Goal: Transaction & Acquisition: Download file/media

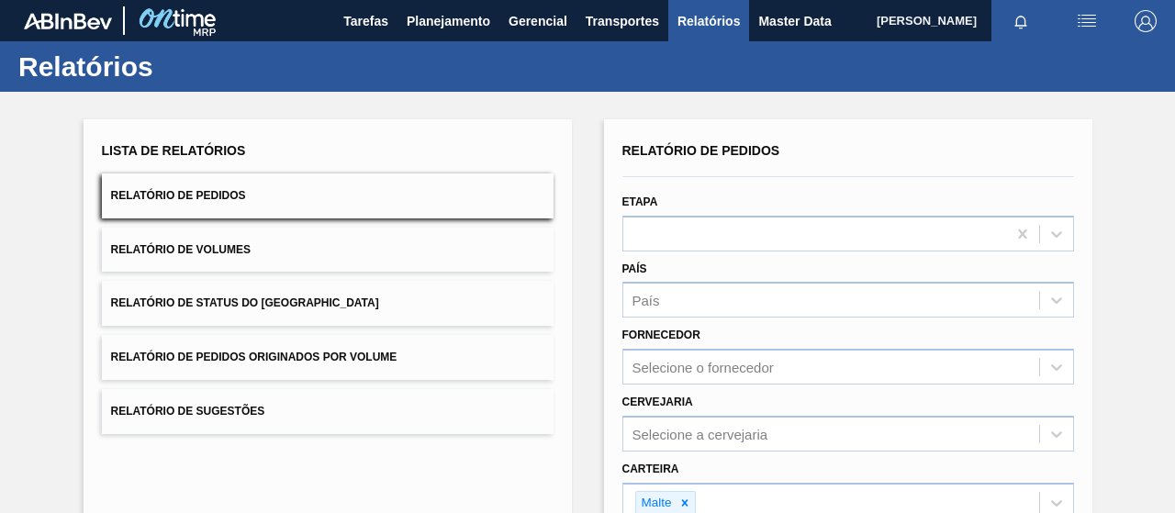
scroll to position [334, 0]
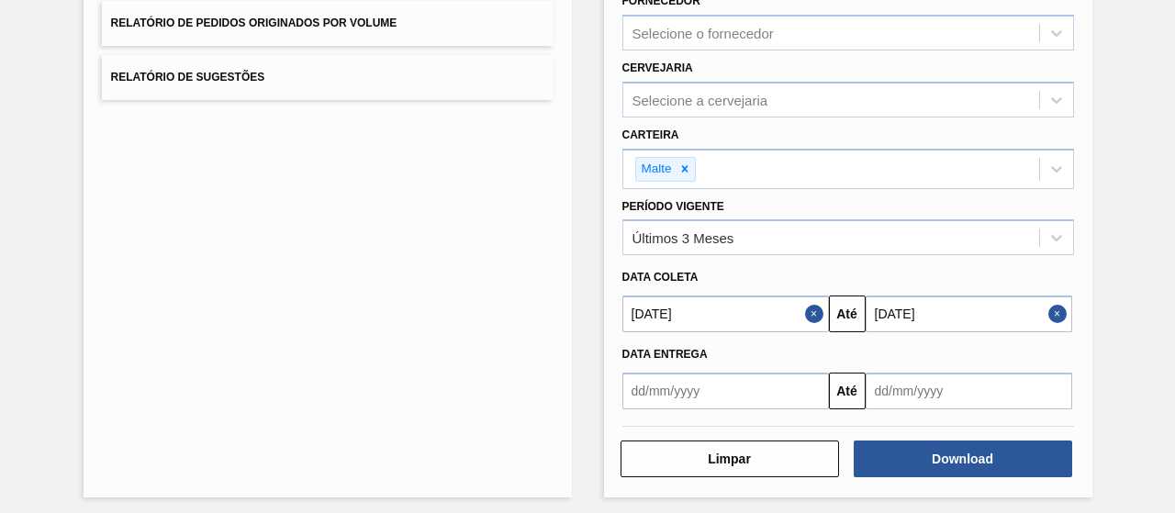
click at [814, 318] on button "Close" at bounding box center [817, 314] width 24 height 37
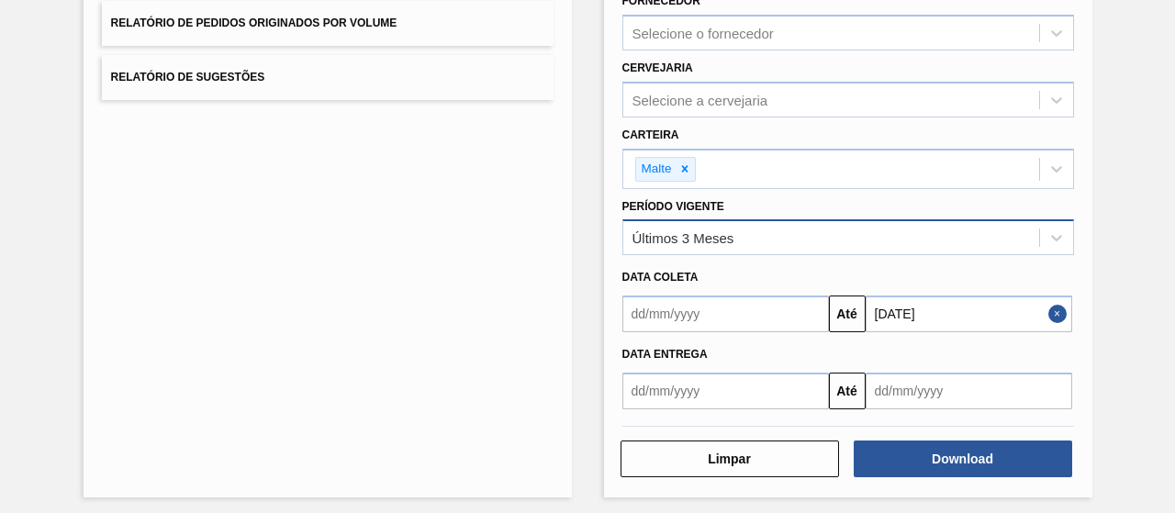
click at [720, 233] on div "Últimos 3 Meses" at bounding box center [684, 238] width 102 height 16
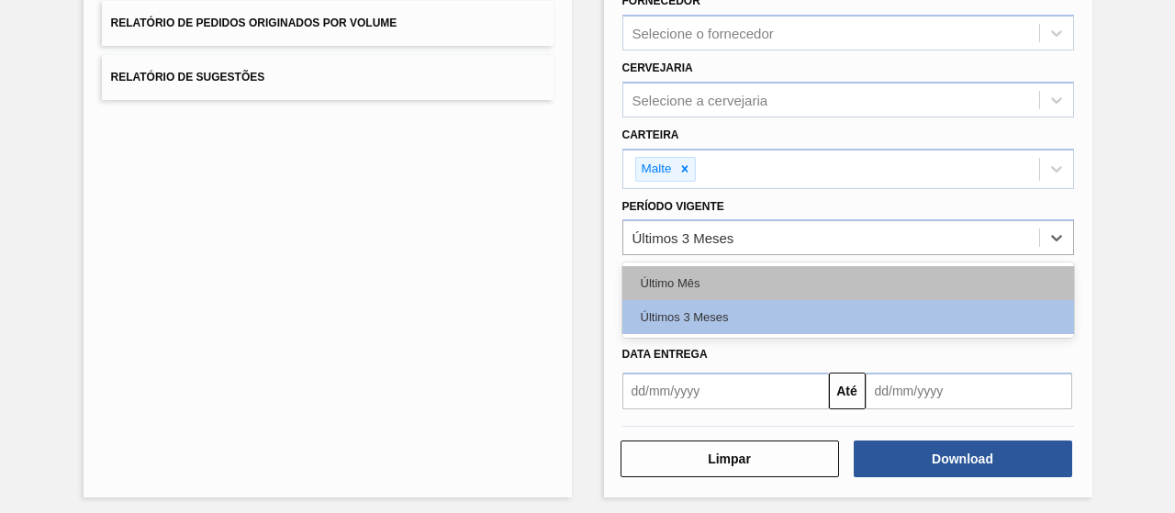
click at [697, 276] on div "Último Mês" at bounding box center [848, 283] width 452 height 34
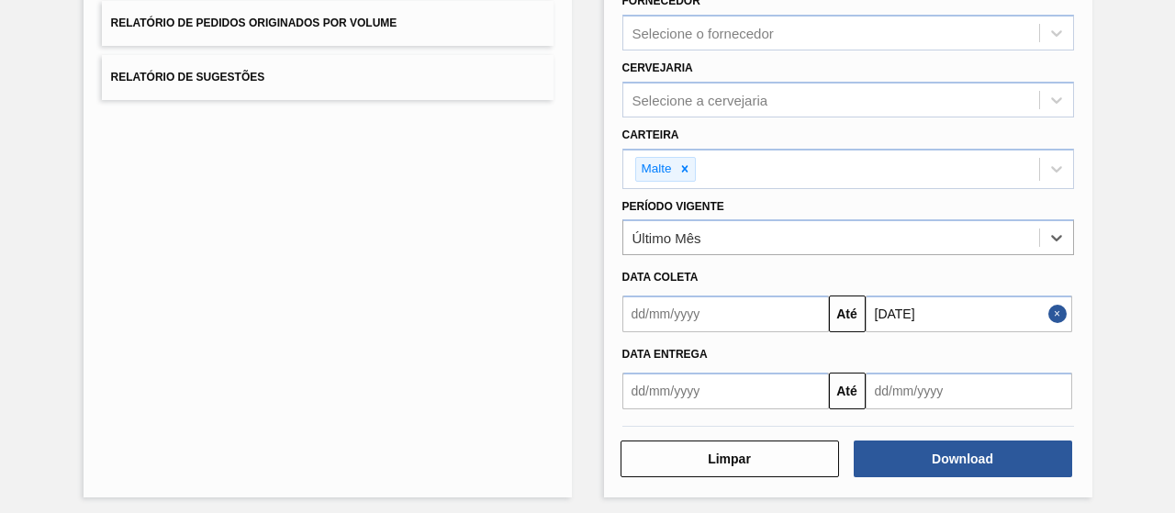
click at [717, 317] on input "text" at bounding box center [725, 314] width 207 height 37
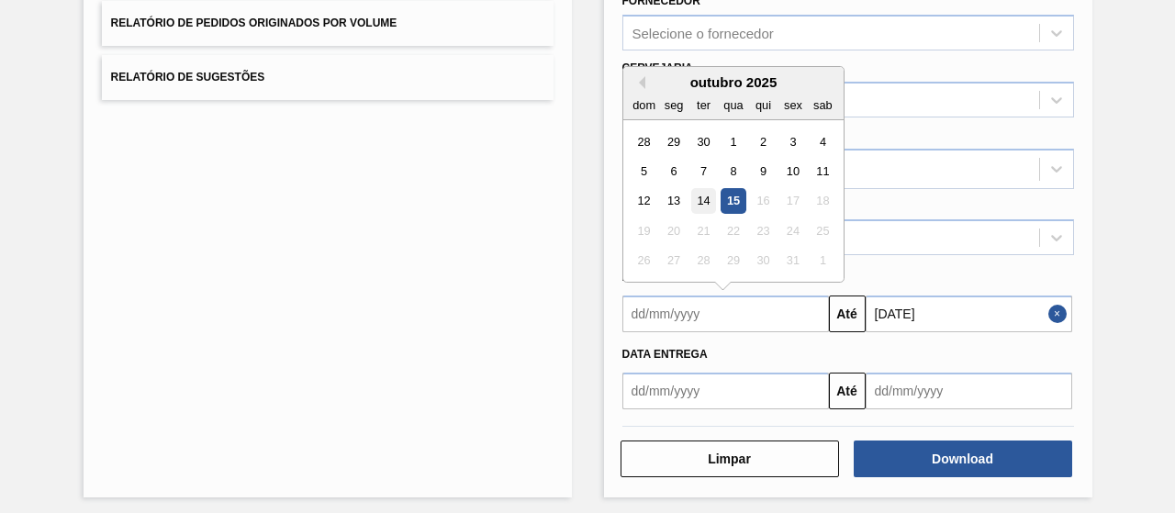
click at [703, 197] on div "14" at bounding box center [702, 201] width 25 height 25
type input "[DATE]"
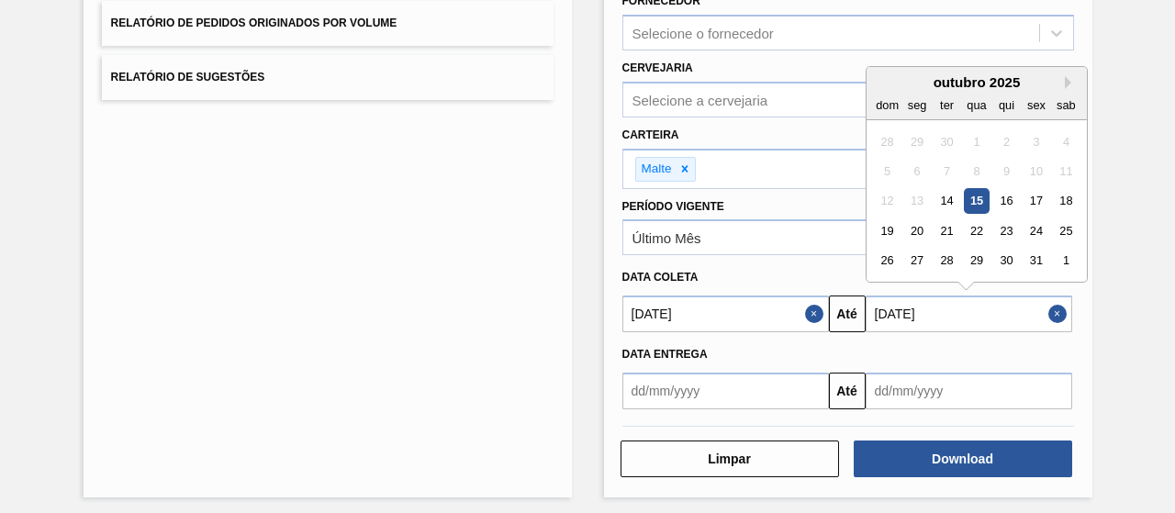
click at [962, 325] on input "[DATE]" at bounding box center [969, 314] width 207 height 37
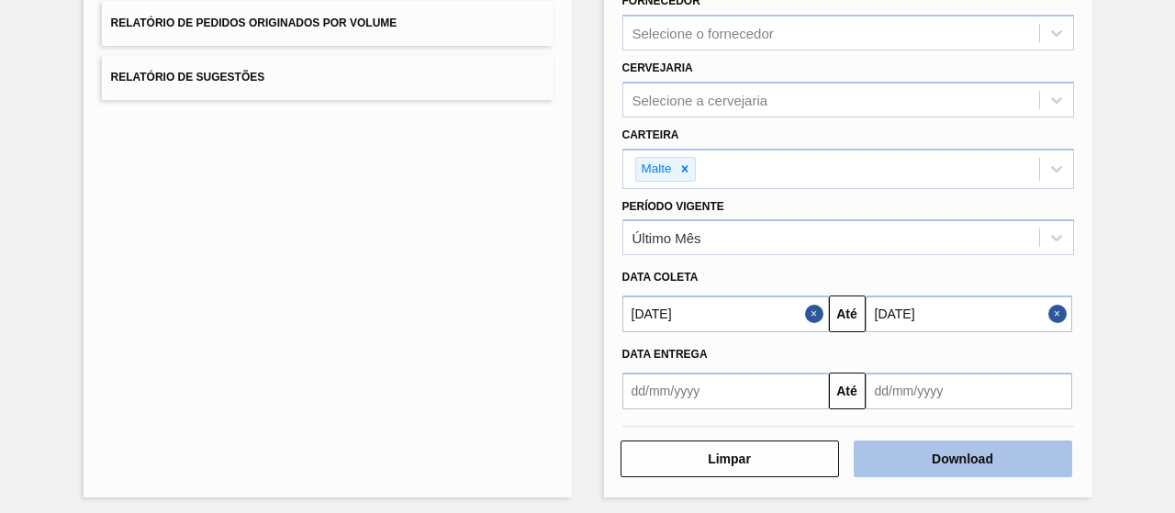
click at [969, 456] on button "Download" at bounding box center [963, 459] width 218 height 37
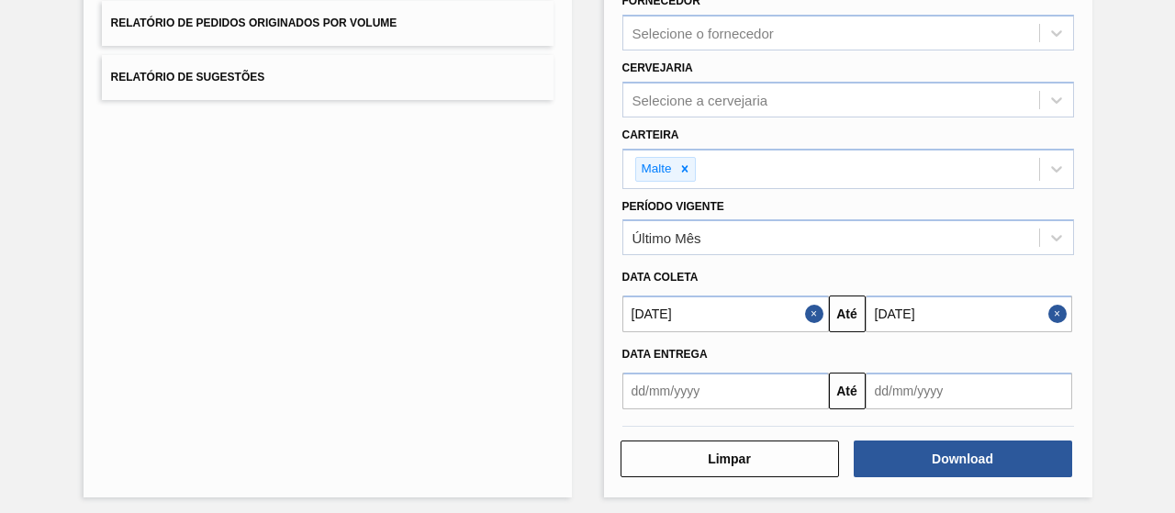
scroll to position [0, 0]
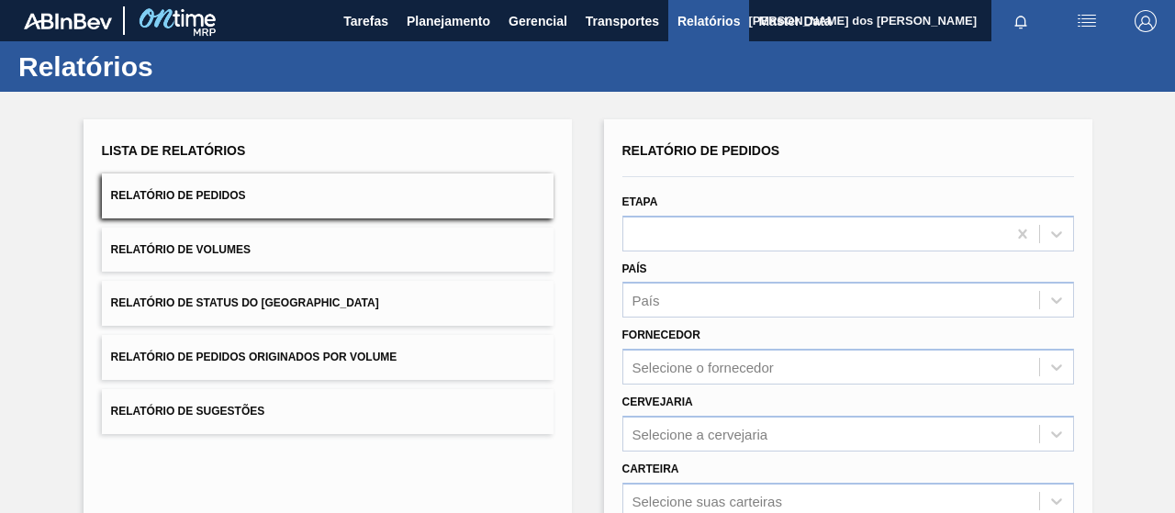
scroll to position [334, 0]
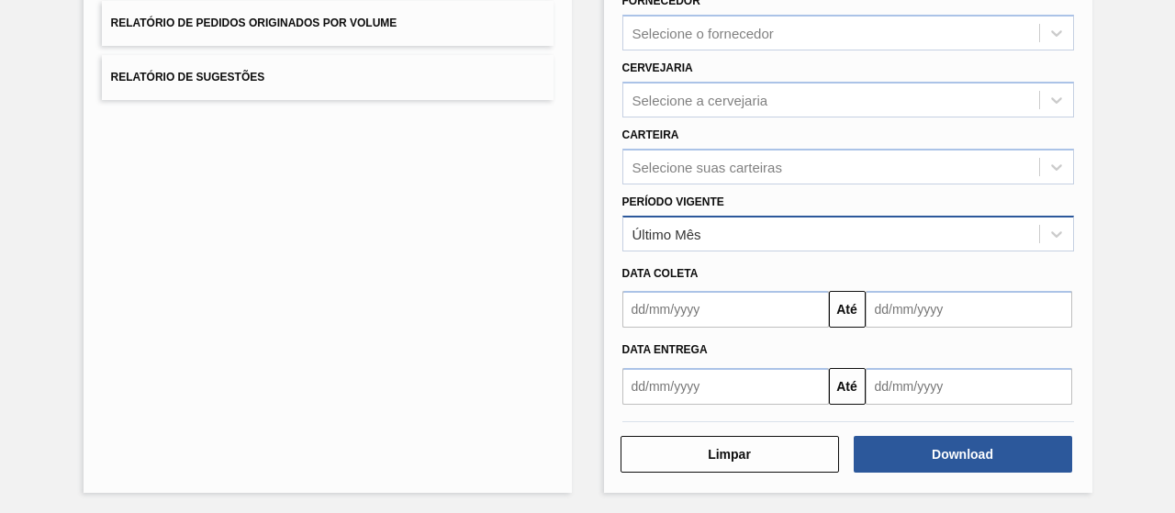
click at [685, 241] on div "Último Mês" at bounding box center [831, 233] width 416 height 27
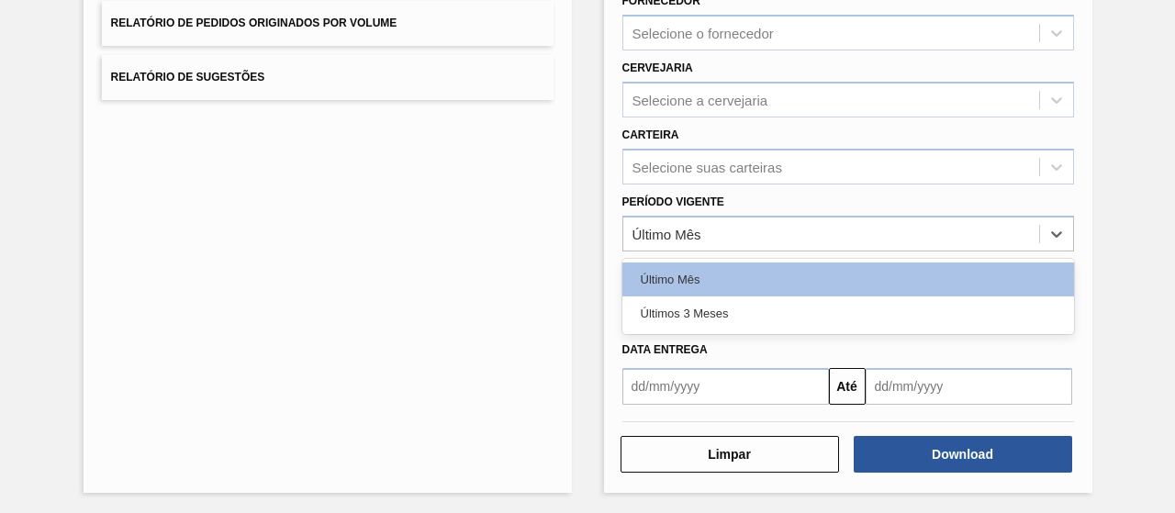
click at [660, 319] on div "Últimos 3 Meses" at bounding box center [848, 314] width 452 height 34
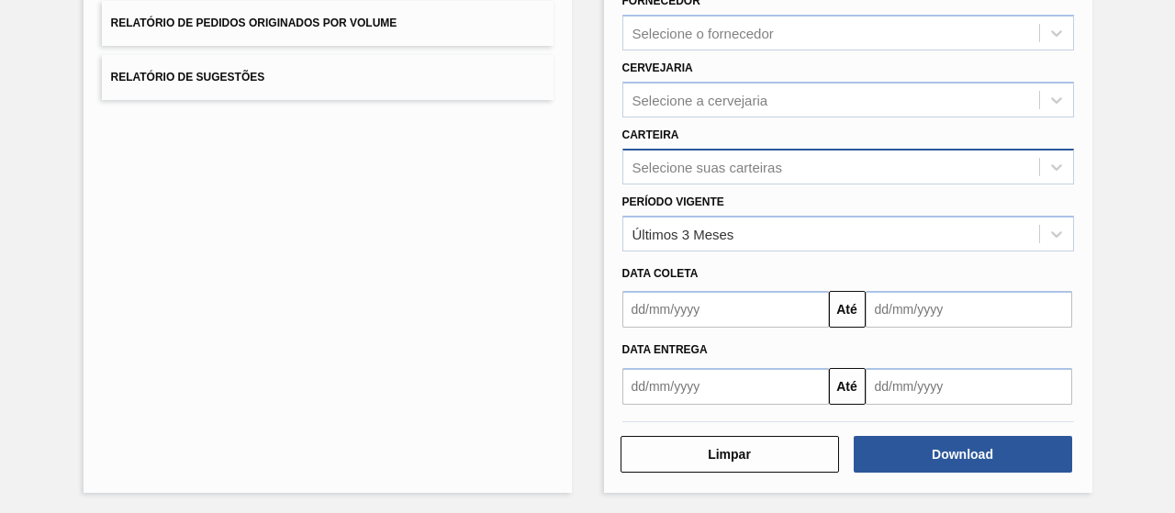
drag, startPoint x: 635, startPoint y: 186, endPoint x: 634, endPoint y: 174, distance: 12.9
click at [637, 189] on div "Período Vigente Últimos 3 Meses" at bounding box center [848, 220] width 452 height 62
click at [634, 164] on div "Selecione suas carteiras" at bounding box center [708, 167] width 150 height 16
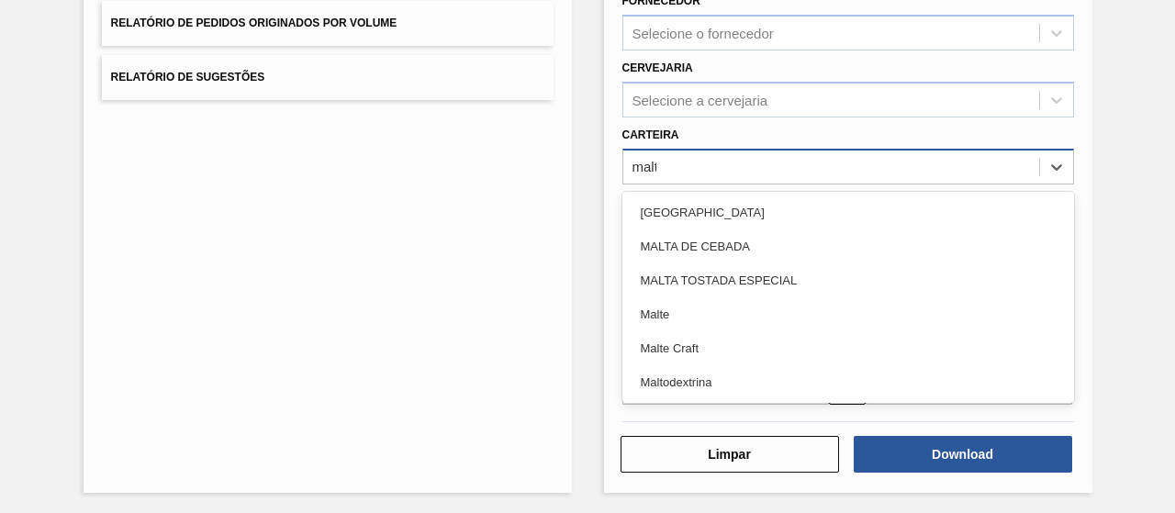
type input "malte"
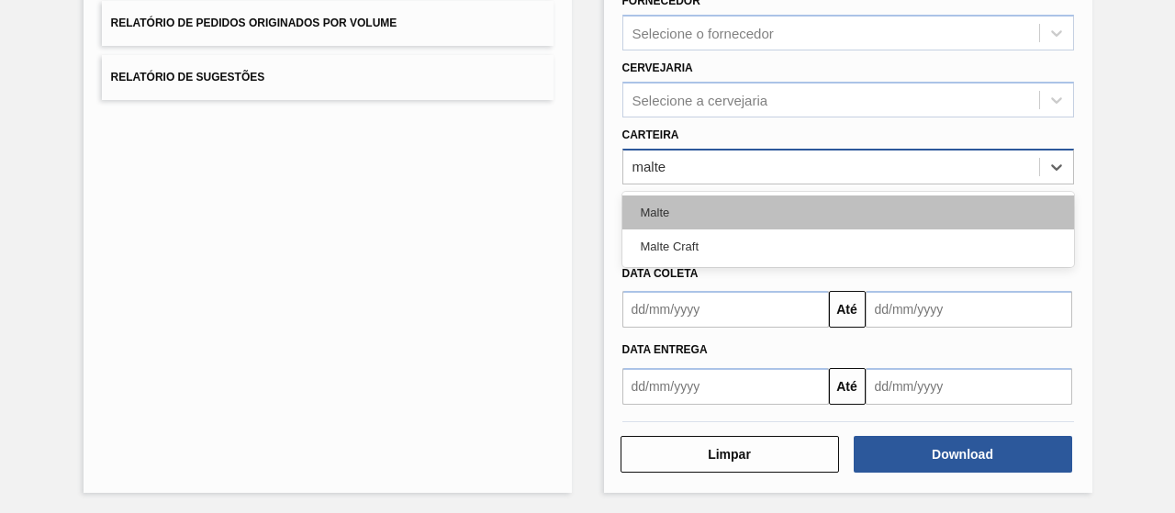
click at [641, 212] on div "Malte" at bounding box center [848, 213] width 452 height 34
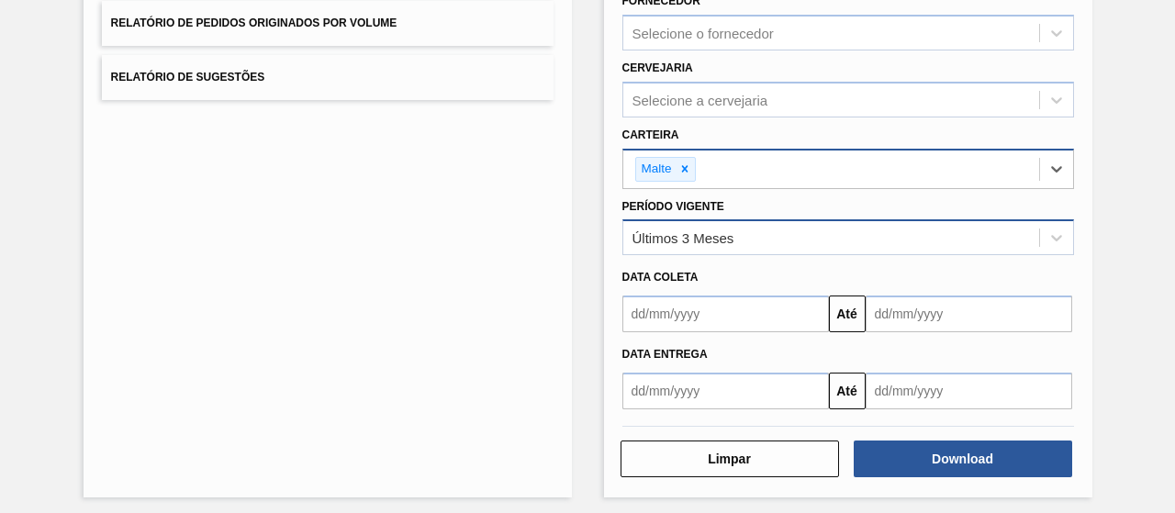
click at [689, 234] on div "Últimos 3 Meses" at bounding box center [684, 238] width 102 height 16
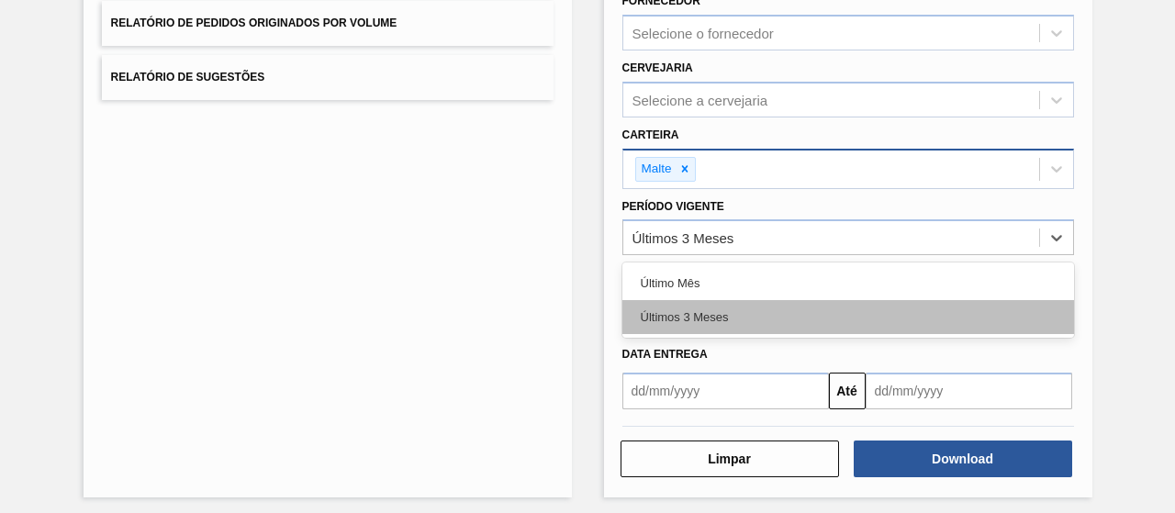
click at [690, 309] on div "Últimos 3 Meses" at bounding box center [848, 317] width 452 height 34
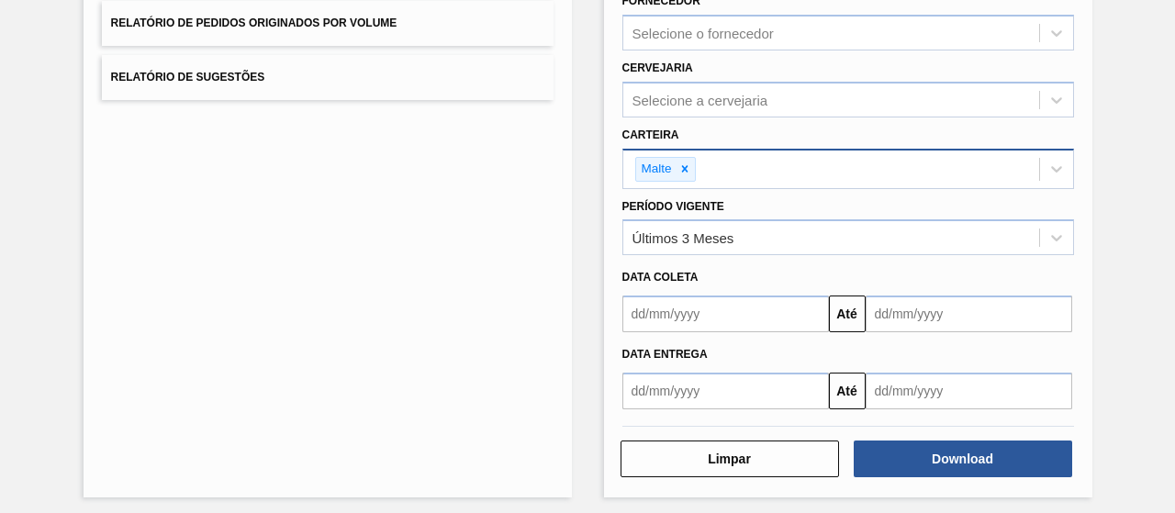
click at [694, 338] on div "Data Entrega" at bounding box center [848, 352] width 466 height 31
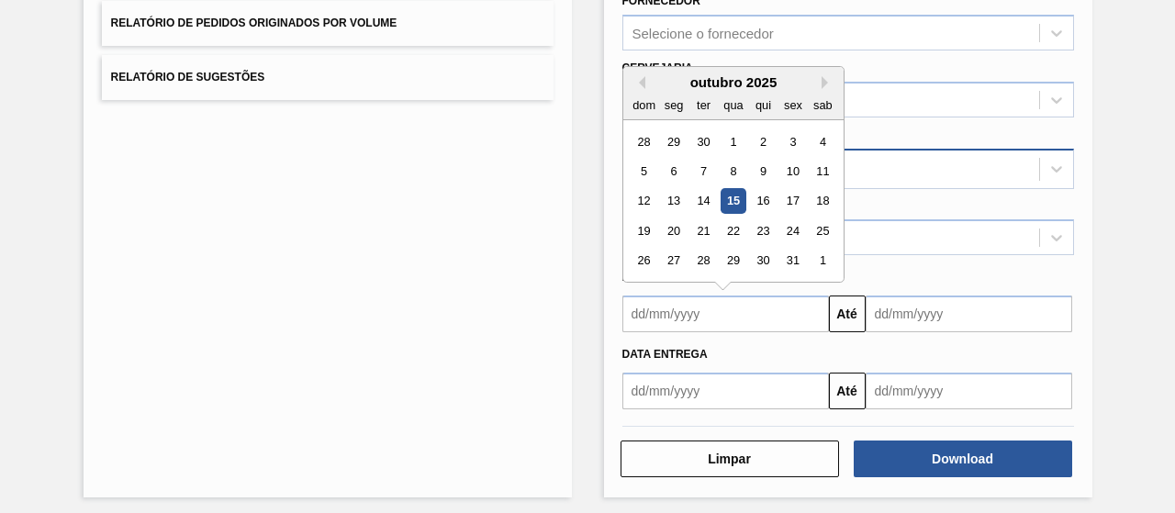
click at [693, 324] on input "text" at bounding box center [725, 314] width 207 height 37
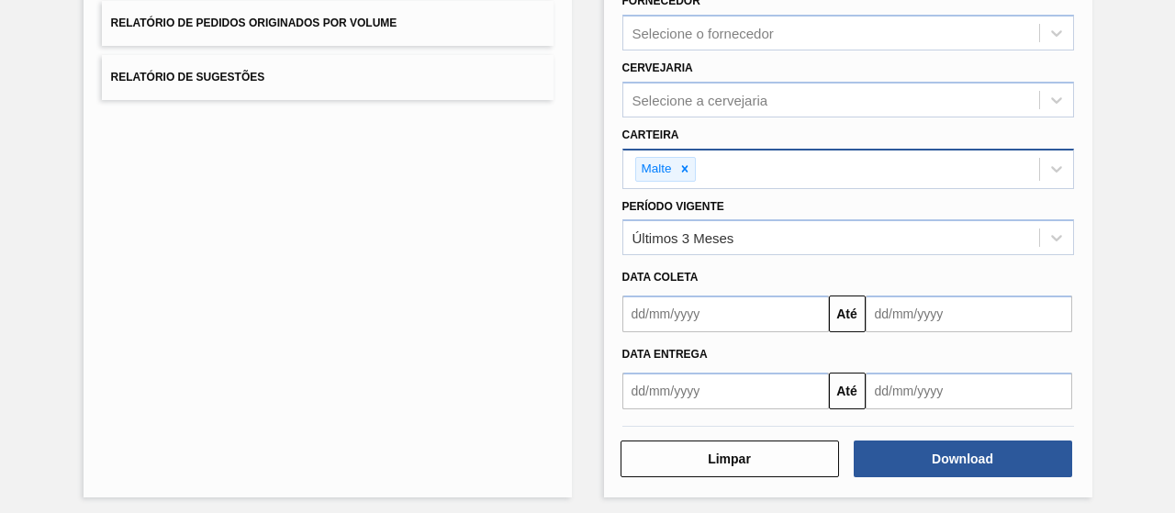
click at [498, 213] on div "Lista de Relatórios Relatório de Pedidos Relatório de Volumes Relatório de Stat…" at bounding box center [328, 141] width 488 height 712
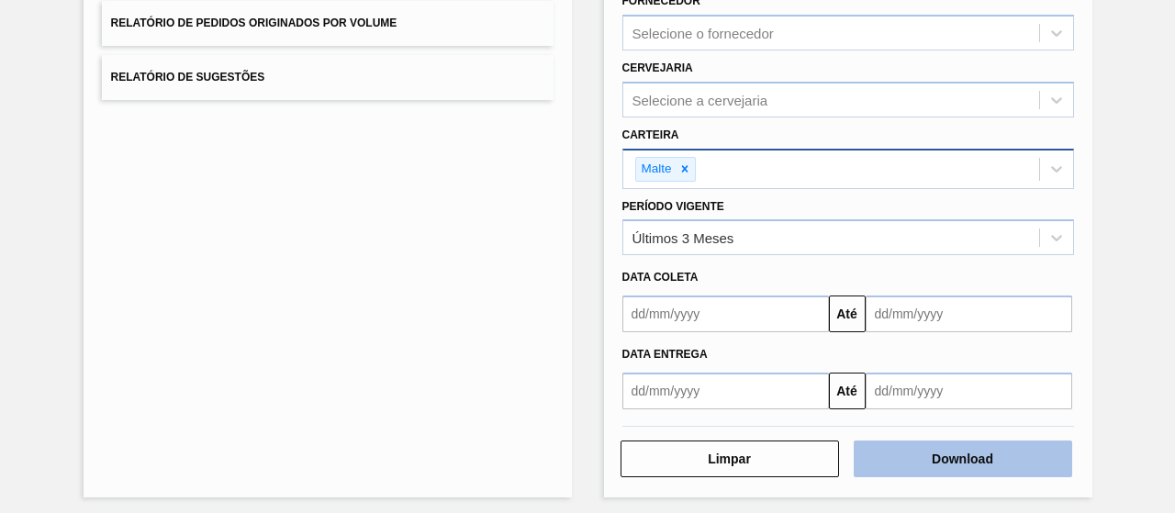
click at [934, 449] on button "Download" at bounding box center [963, 459] width 218 height 37
